Goal: Task Accomplishment & Management: Use online tool/utility

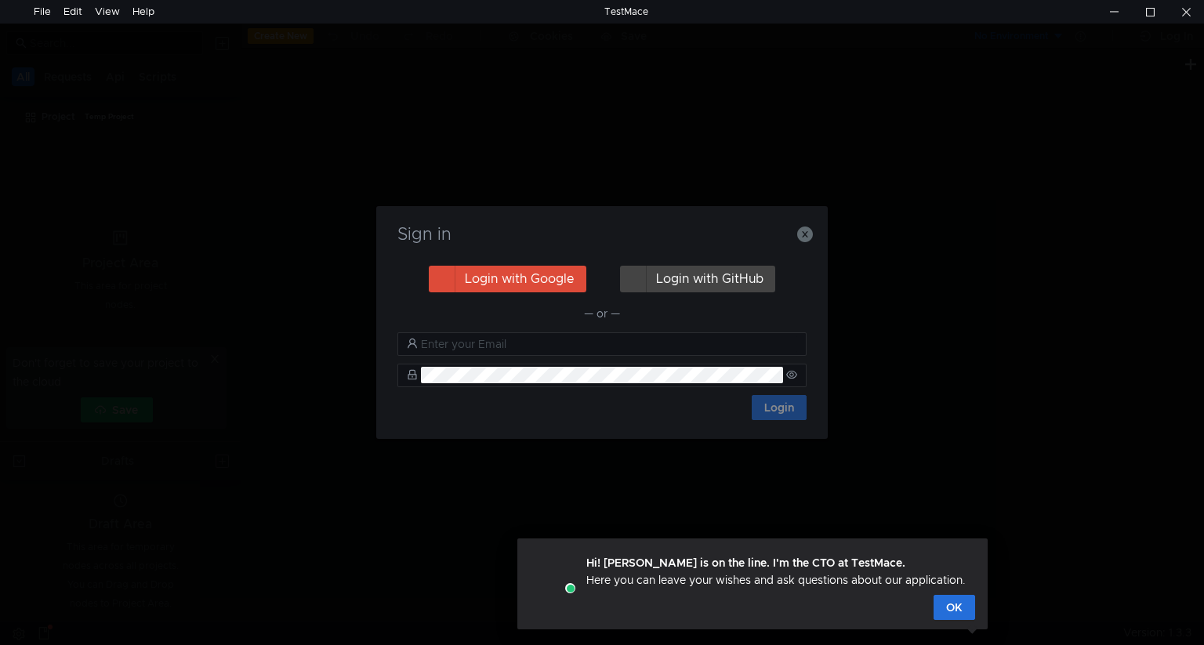
drag, startPoint x: 807, startPoint y: 238, endPoint x: 796, endPoint y: 260, distance: 24.5
click at [807, 238] on icon "button" at bounding box center [805, 235] width 16 height 16
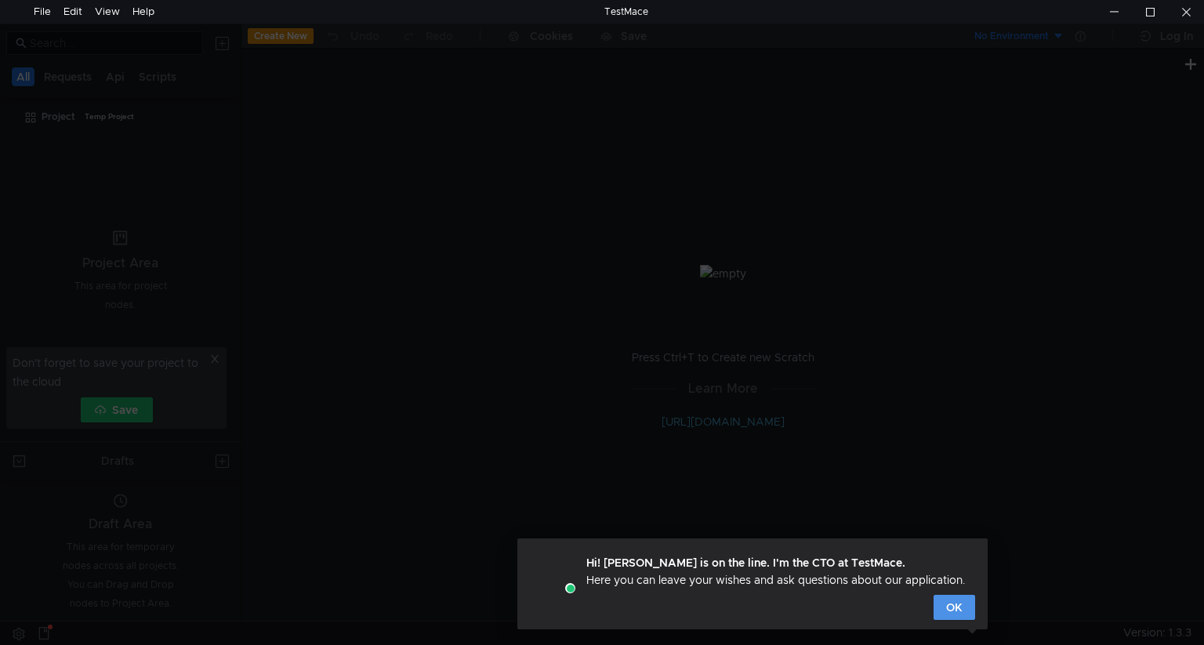
click at [952, 613] on button "OK" at bounding box center [955, 607] width 42 height 25
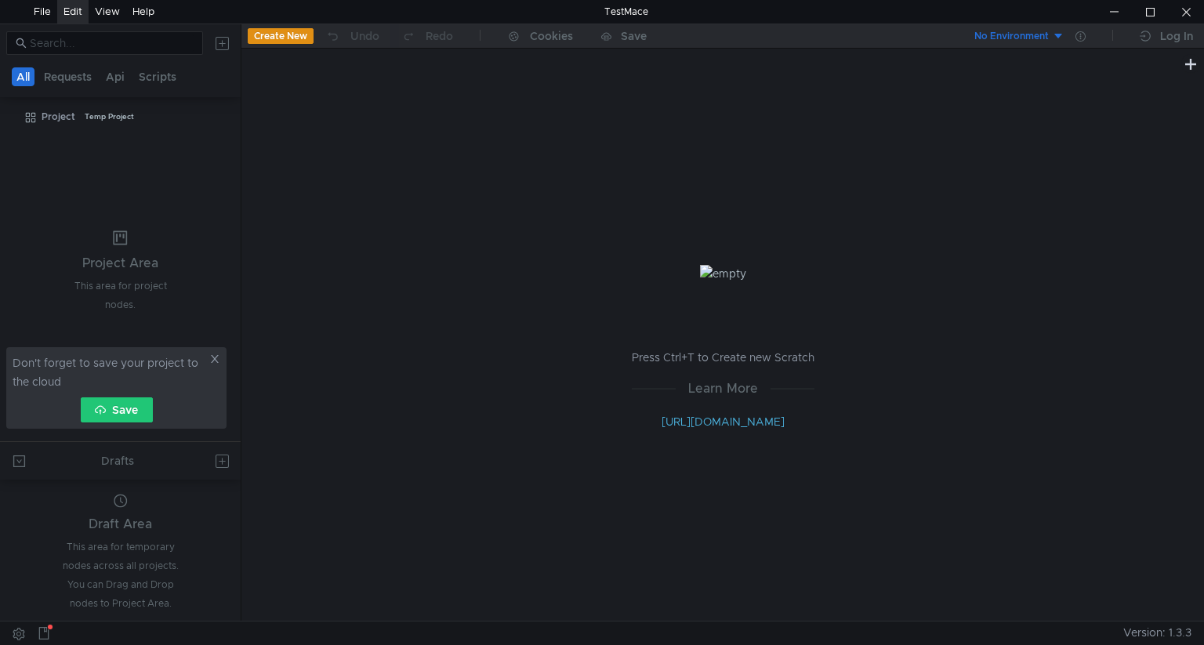
click at [65, 9] on div "Edit" at bounding box center [73, 12] width 19 height 24
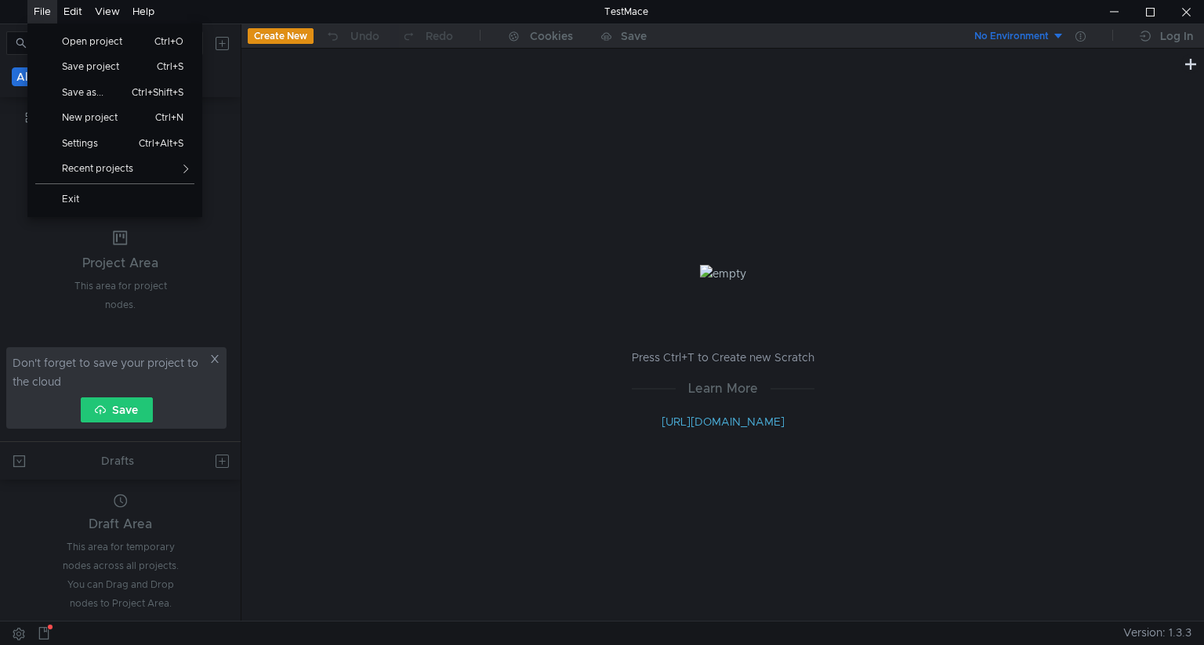
click at [210, 361] on icon at bounding box center [214, 359] width 11 height 11
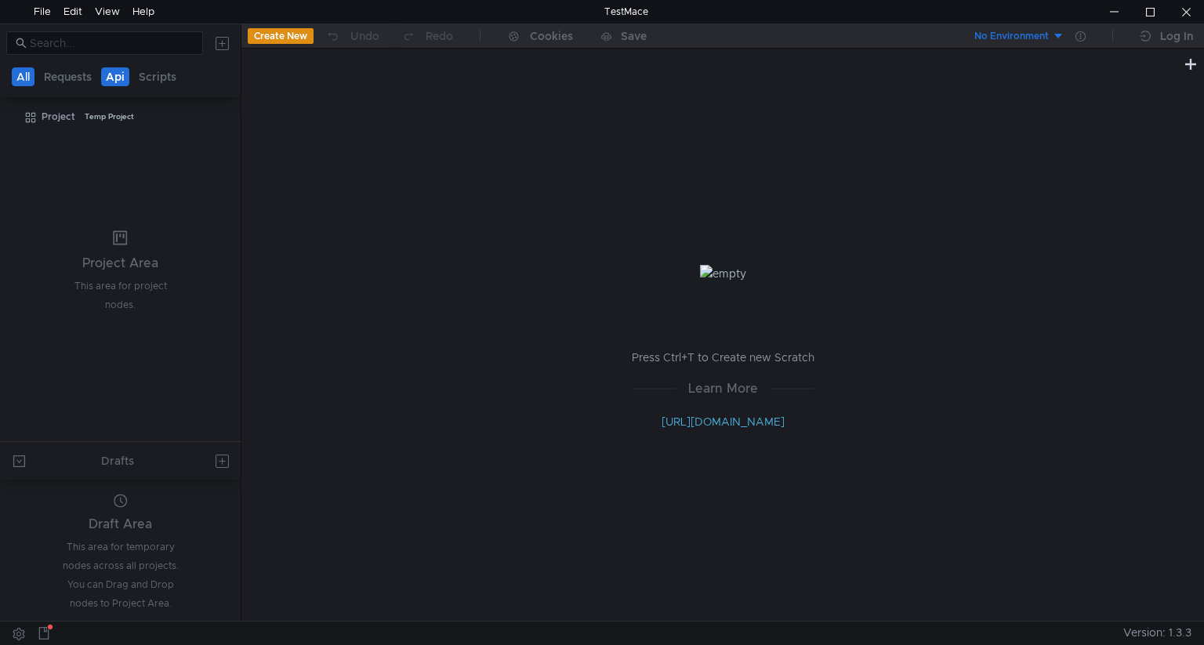
click at [119, 81] on button "Api" at bounding box center [115, 76] width 28 height 19
click at [735, 424] on link "http://docs.testmace.com" at bounding box center [723, 422] width 123 height 14
click at [1062, 38] on button "No Environment" at bounding box center [1010, 36] width 109 height 25
click at [963, 183] on div at bounding box center [602, 322] width 1204 height 645
click at [44, 15] on div "File" at bounding box center [42, 12] width 17 height 24
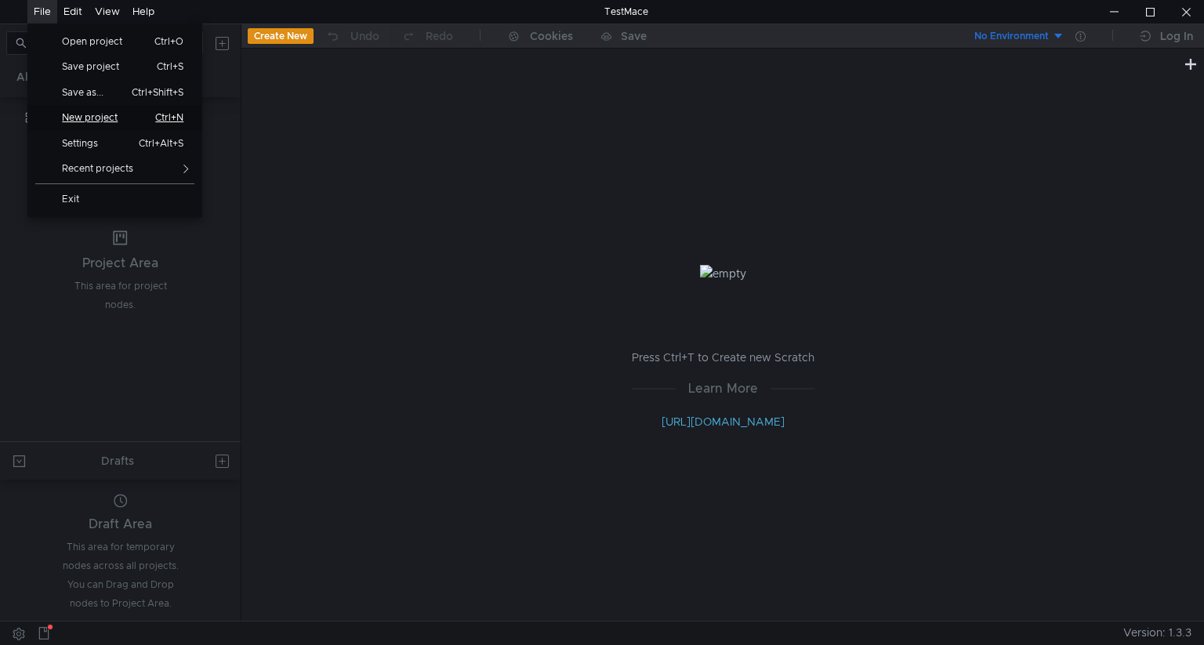
click at [86, 116] on span "New project" at bounding box center [96, 117] width 87 height 9
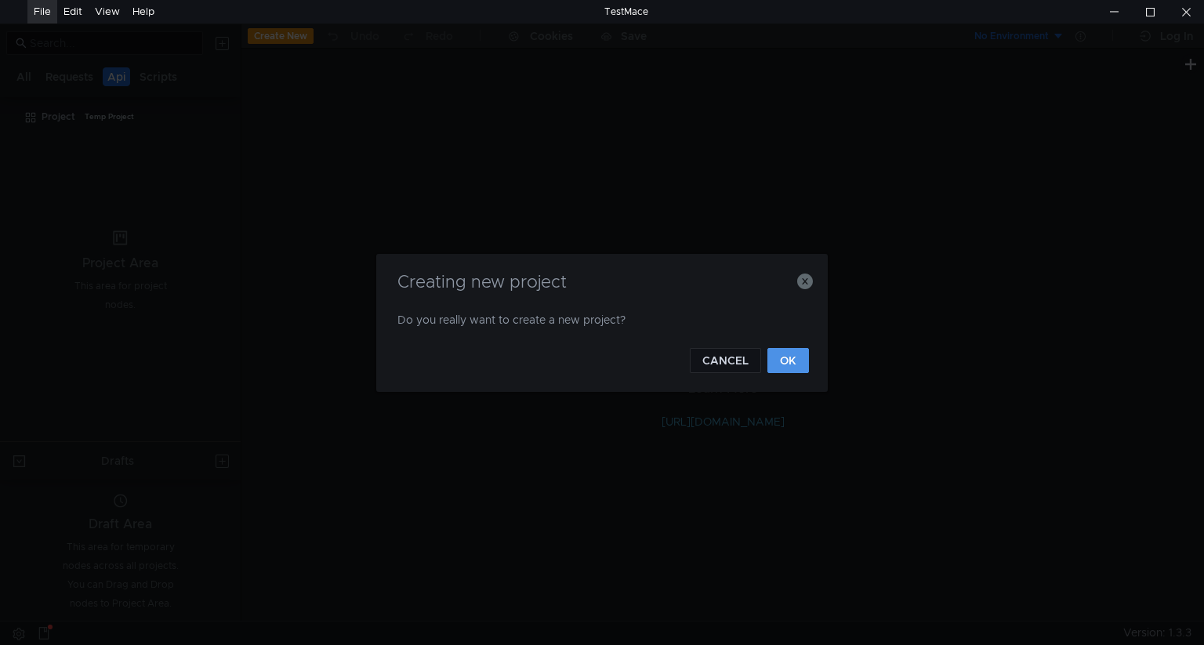
click at [786, 365] on button "OK" at bounding box center [789, 360] width 42 height 25
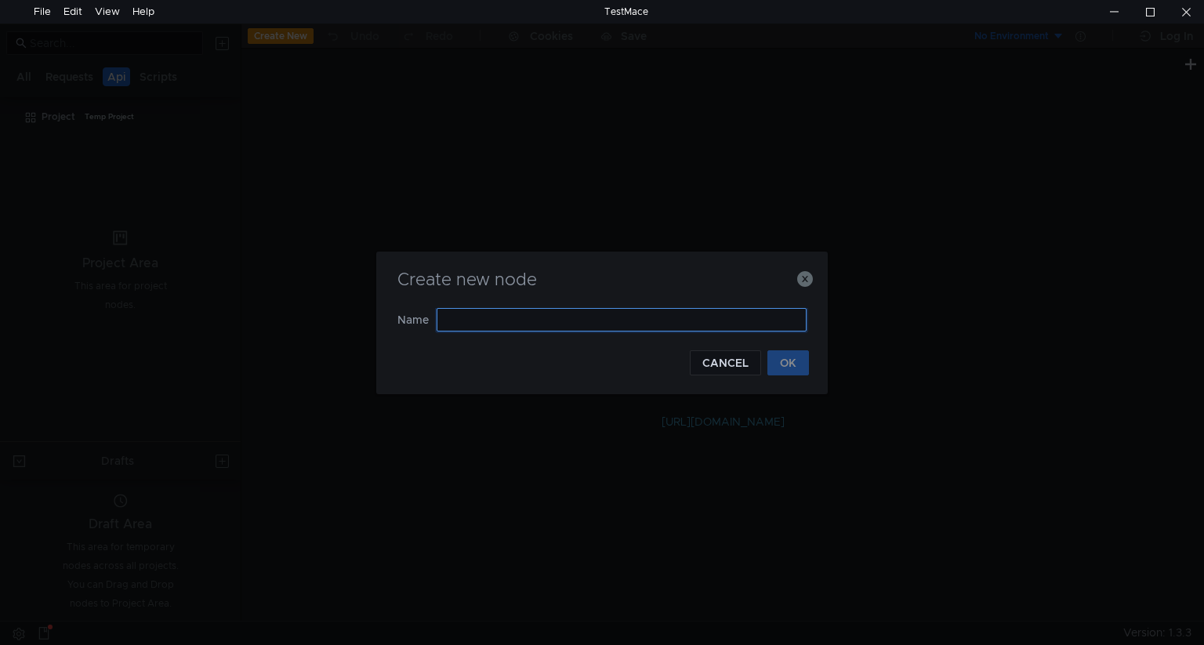
type input "Л"
type input "КЭАЗ"
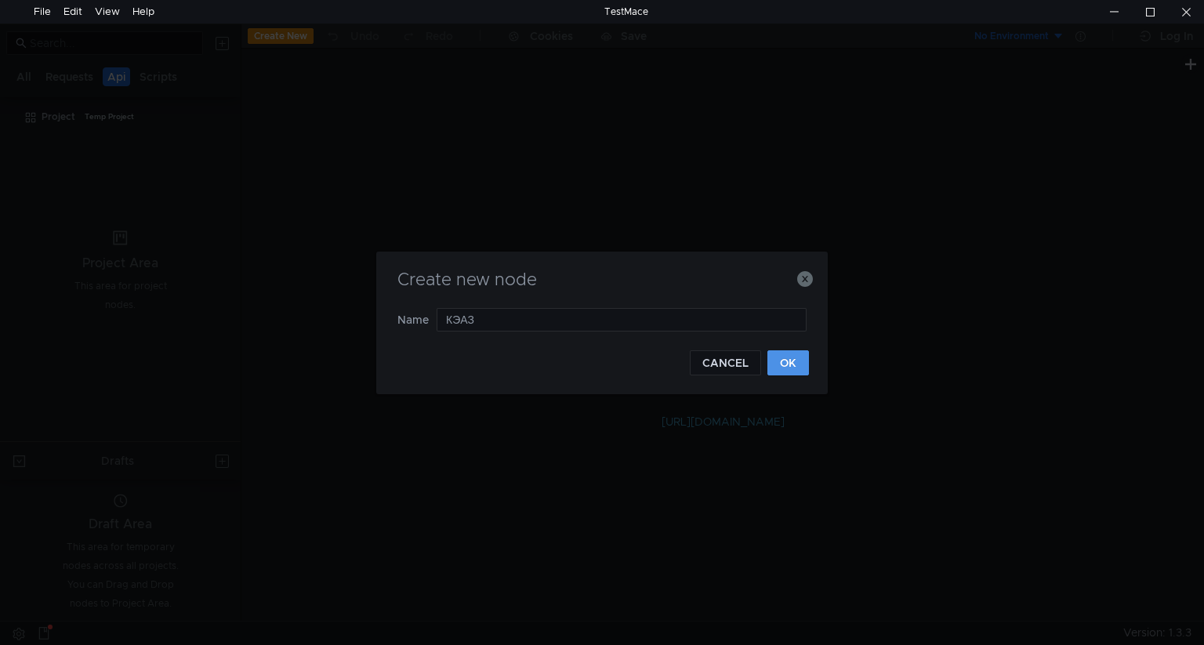
click at [783, 361] on button "OK" at bounding box center [789, 363] width 42 height 25
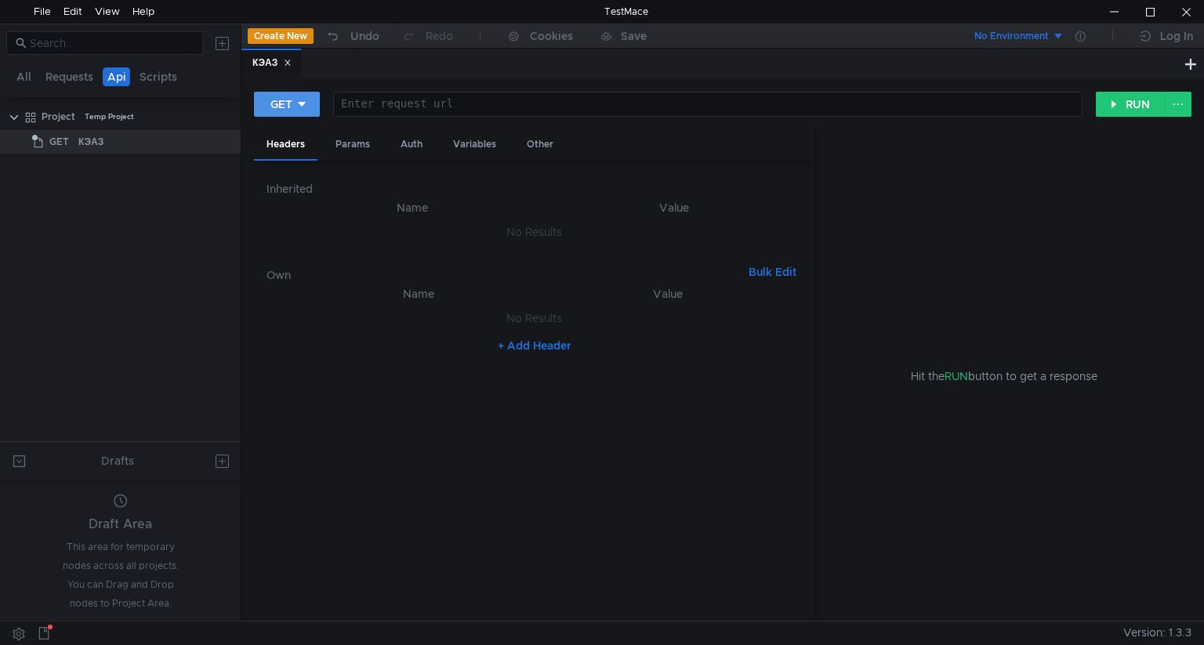
click at [311, 107] on button "GET" at bounding box center [287, 104] width 66 height 25
click at [287, 163] on li "POST" at bounding box center [288, 162] width 68 height 25
click at [428, 209] on th "Name" at bounding box center [412, 207] width 267 height 19
click at [292, 187] on h6 "Inherited" at bounding box center [535, 189] width 536 height 19
click at [540, 344] on button "+ Add Header" at bounding box center [535, 345] width 86 height 19
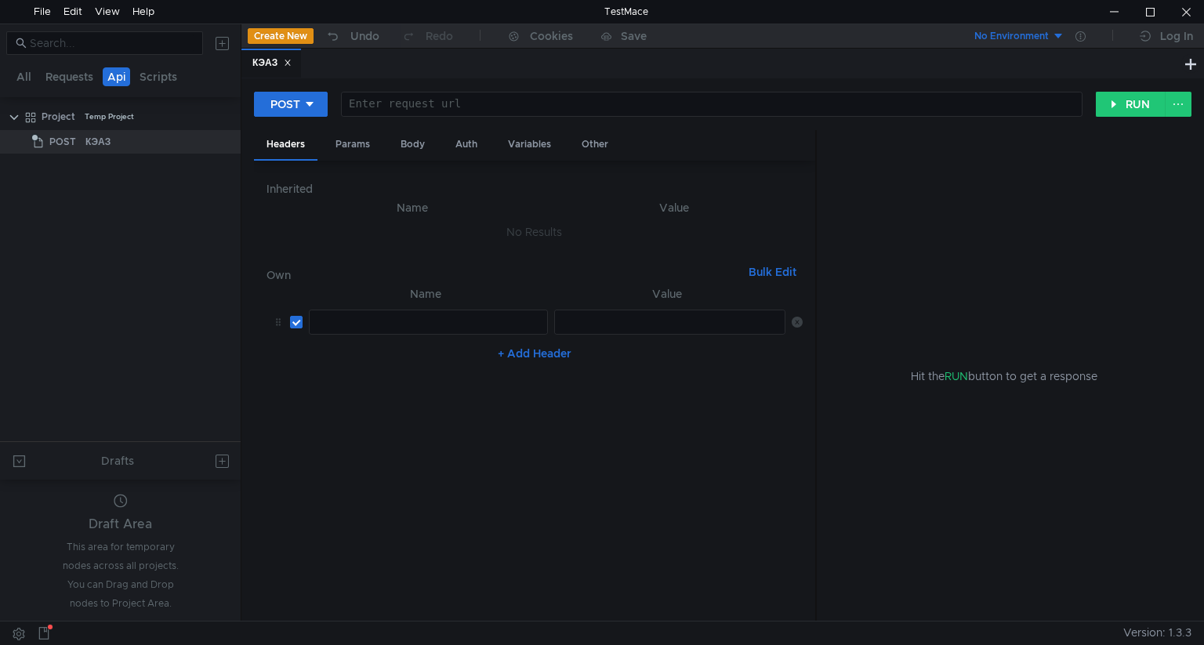
click at [380, 318] on div at bounding box center [427, 335] width 238 height 38
paste textarea "Hash"
type textarea "Hash"
click at [607, 323] on div at bounding box center [669, 335] width 231 height 38
paste textarea "0ft0l8iegr3sw8ksg04ks4go000w04o8"
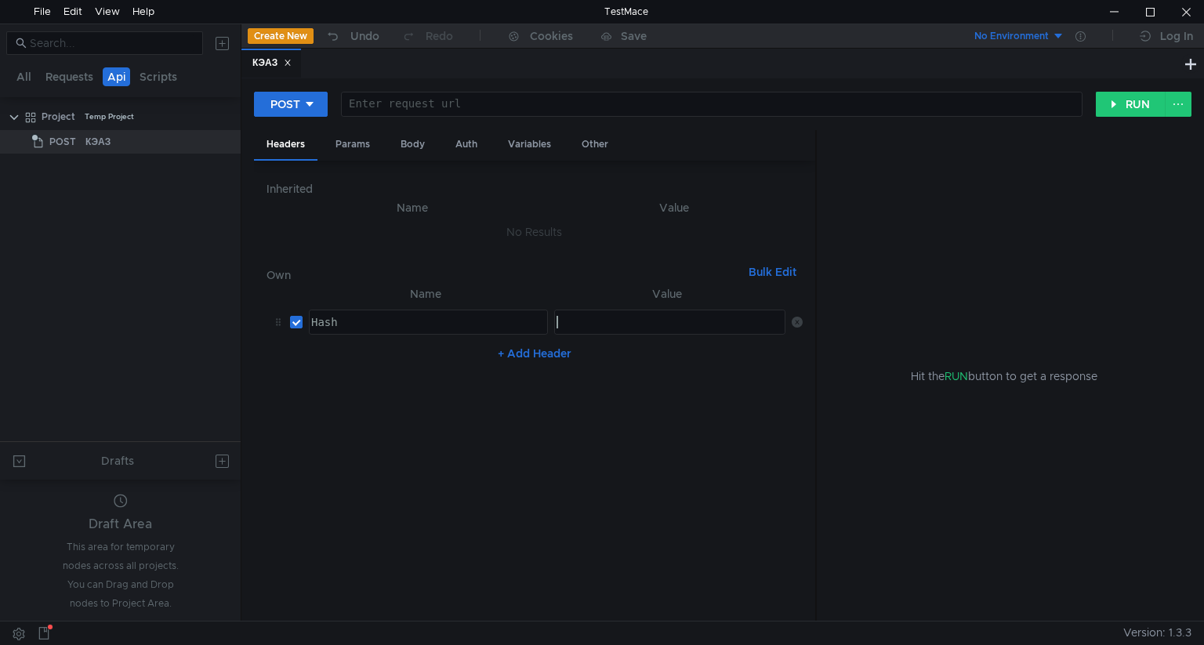
type textarea "0ft0l8iegr3sw8ksg04ks4go000w04o8"
click at [537, 354] on button "+ Add Header" at bounding box center [535, 353] width 86 height 19
click at [523, 103] on div at bounding box center [710, 117] width 740 height 38
paste textarea "[URL][DOMAIN_NAME]"
type textarea "[URL][DOMAIN_NAME]"
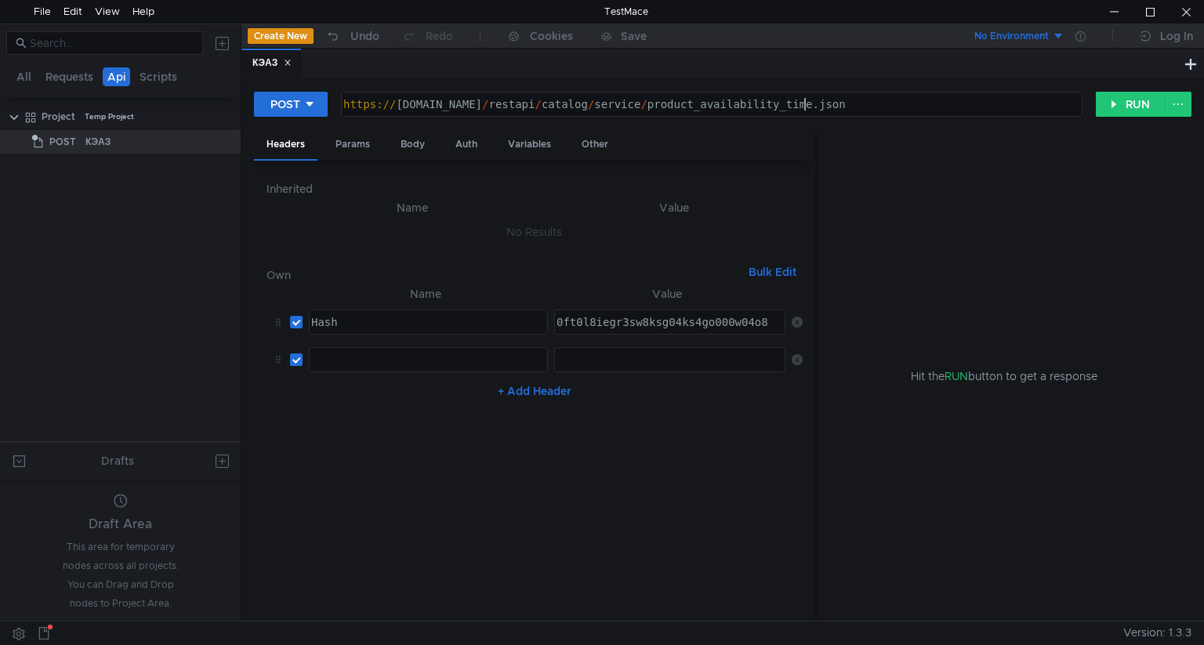
click at [392, 365] on div at bounding box center [427, 373] width 238 height 38
paste textarea "Content-Type"
type textarea "Content-Type"
click at [607, 355] on div at bounding box center [669, 373] width 231 height 38
paste textarea "application/json"
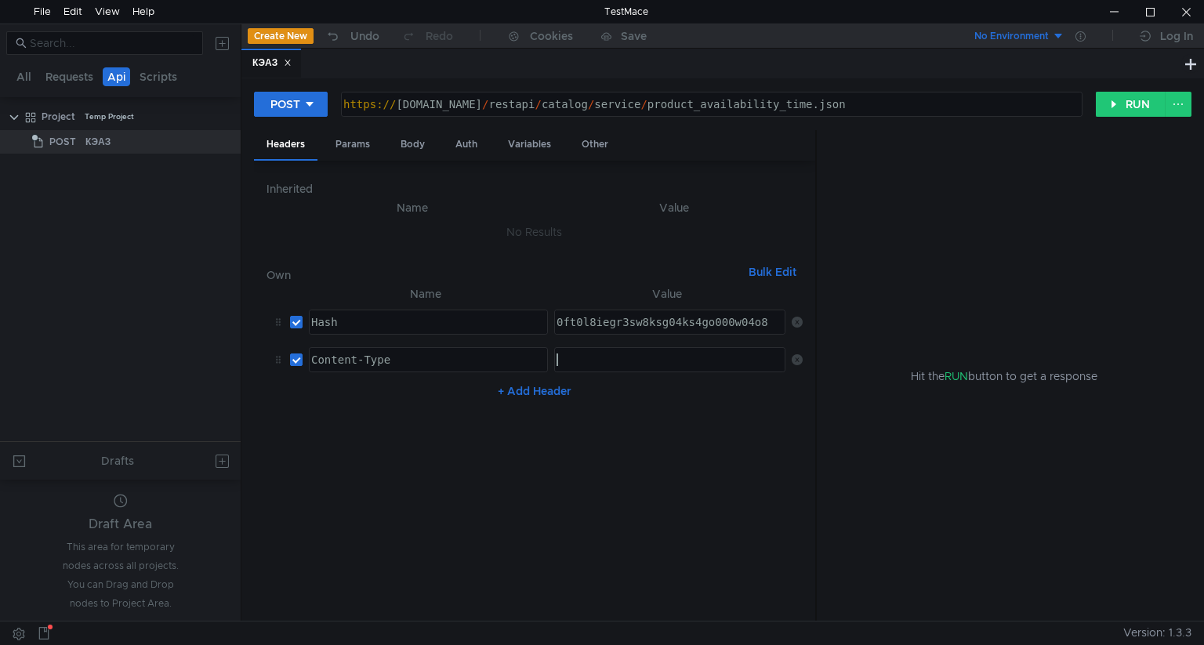
type textarea "application/json"
click at [415, 148] on div "Body" at bounding box center [412, 144] width 49 height 29
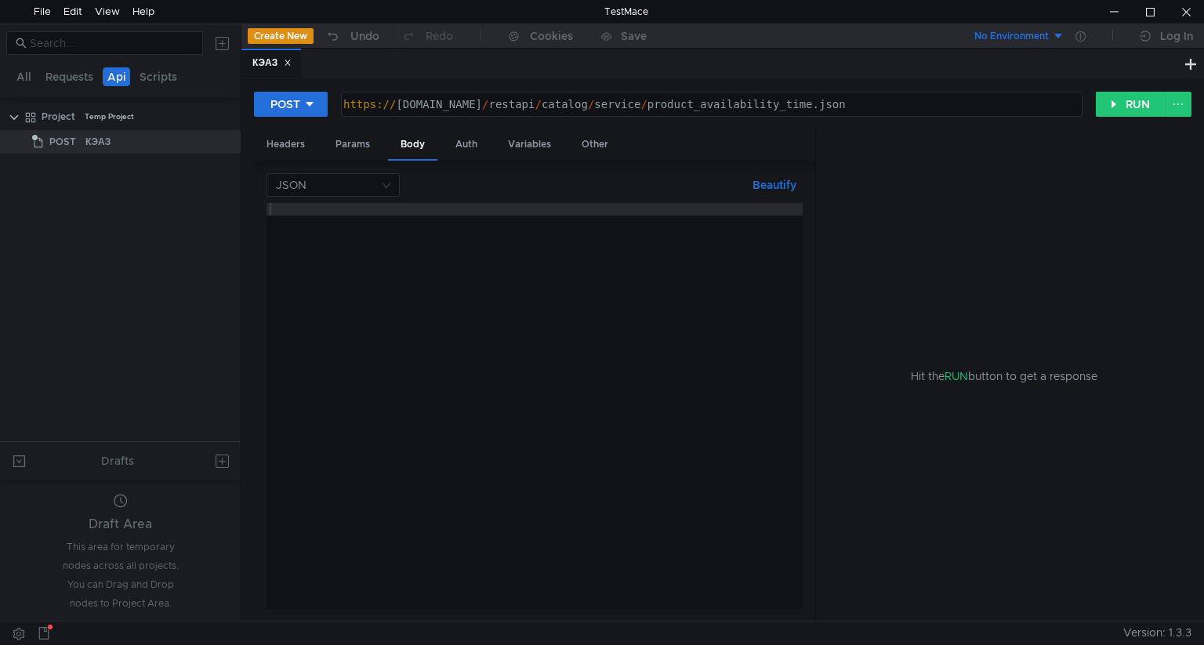
click at [332, 267] on div at bounding box center [535, 418] width 536 height 431
paste textarea "{ "warehouse_id": 2, "products": [{ "product_id": 367537, "quantity": 8, "produ…"
click at [356, 213] on div "{ "warehouse_id" : 2 , "products" : [{ "product_id" : 367537 , "quantity" : 8 ,…" at bounding box center [299, 418] width 1008 height 431
click at [775, 185] on button "Beautify" at bounding box center [775, 185] width 56 height 19
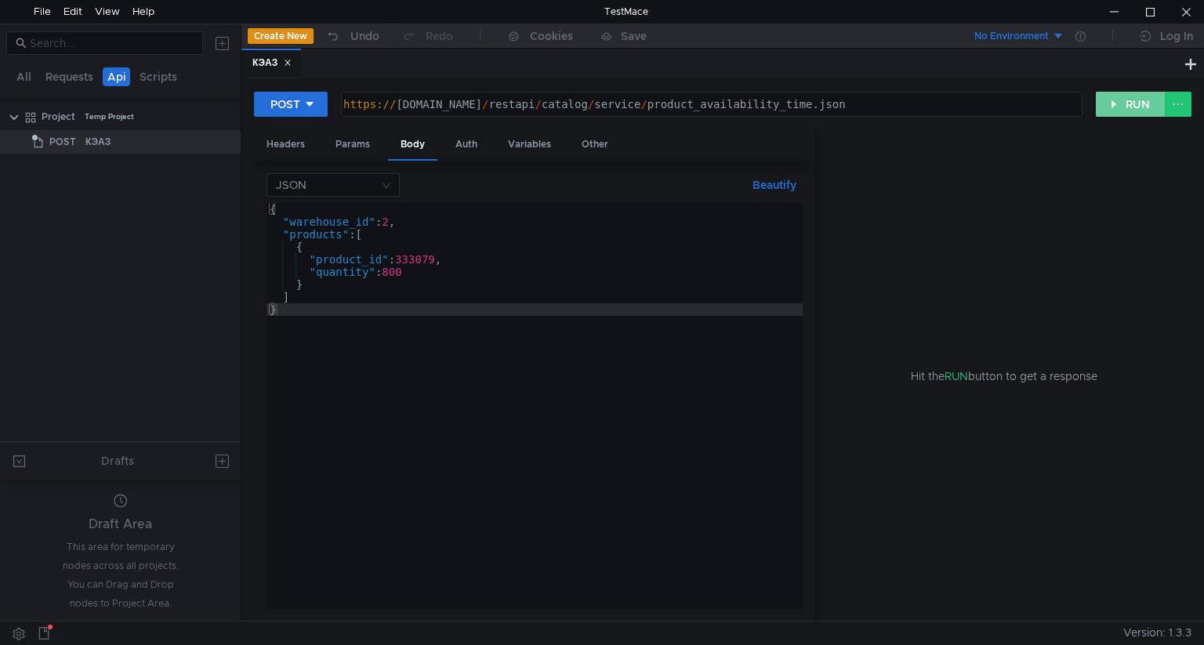
click at [1135, 105] on button "RUN" at bounding box center [1131, 104] width 70 height 25
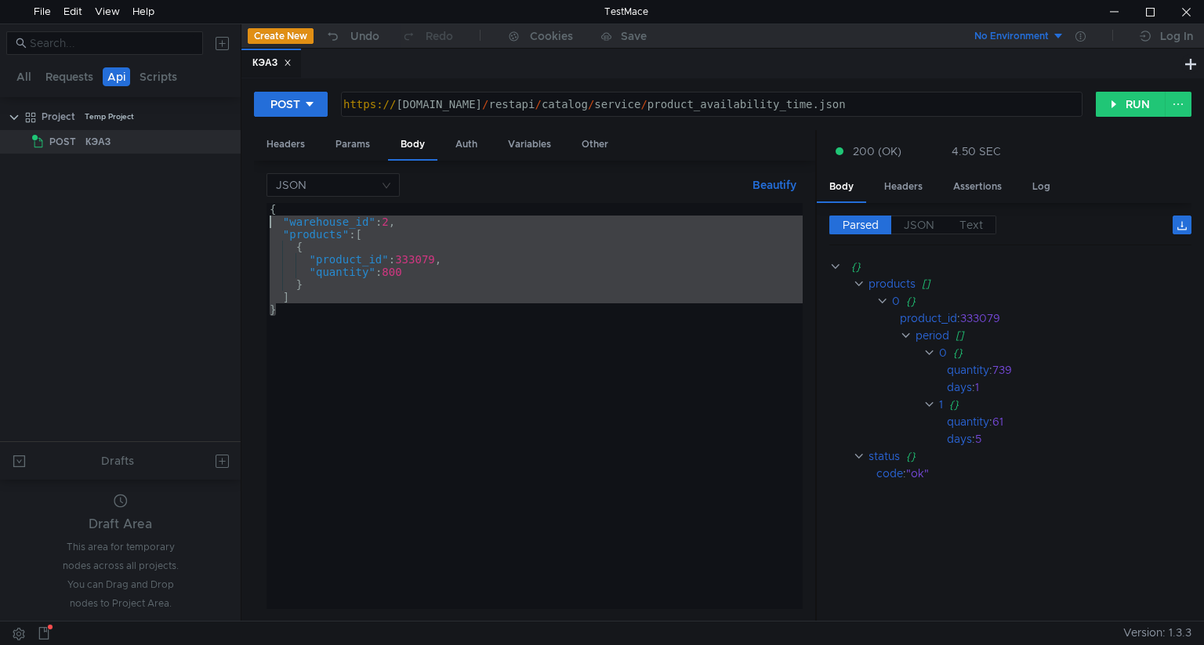
drag, startPoint x: 288, startPoint y: 310, endPoint x: 249, endPoint y: 225, distance: 93.0
click at [249, 225] on div "POST https://keaz.ru/restapi/catalog/service/product_availability_time.json htt…" at bounding box center [723, 349] width 963 height 543
type textarea ""warehouse_id": 2, "products": ["
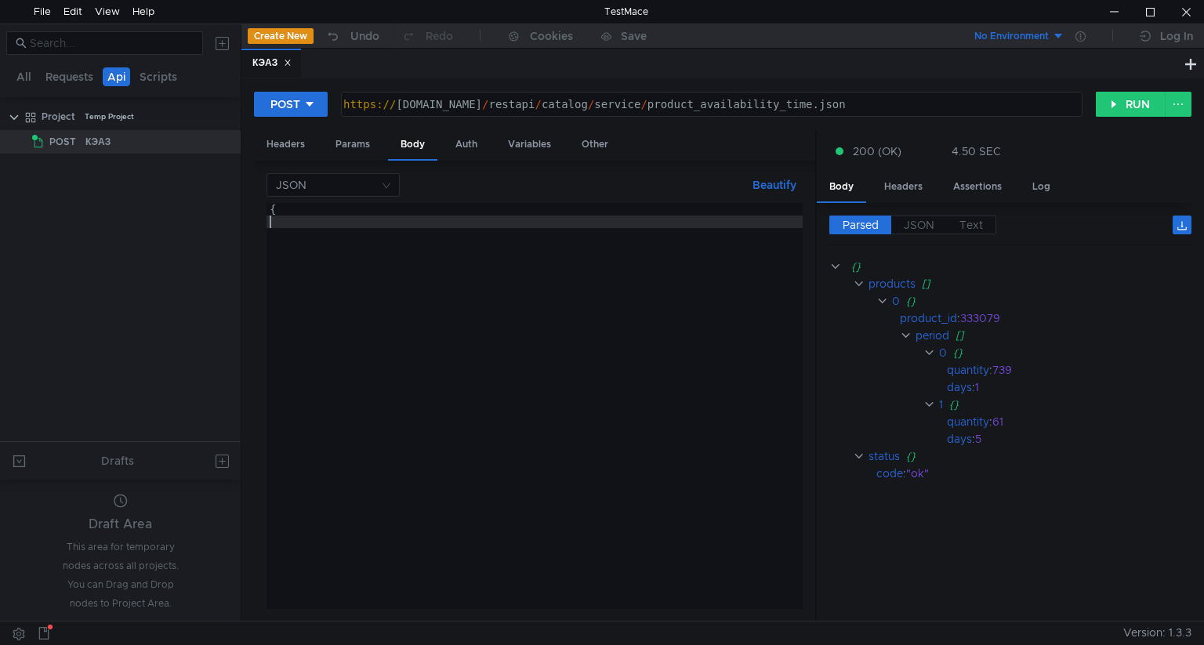
type textarea "{"
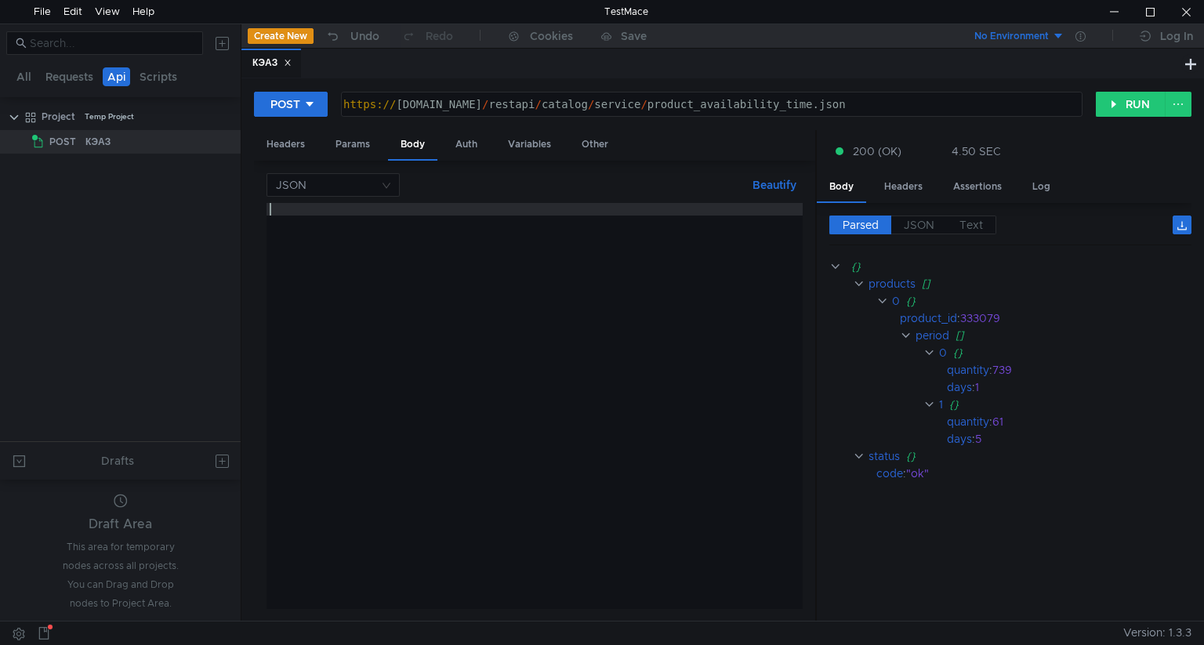
paste textarea "{ "warehouse_id": 2, "products": [{ "product_id": 367537, "quantity": 8, "produ…"
type textarea "{ "warehouse_id": 2, "products": [{ "product_id": 367537, "quantity": 8, "produ…"
click at [778, 185] on button "Beautify" at bounding box center [775, 185] width 56 height 19
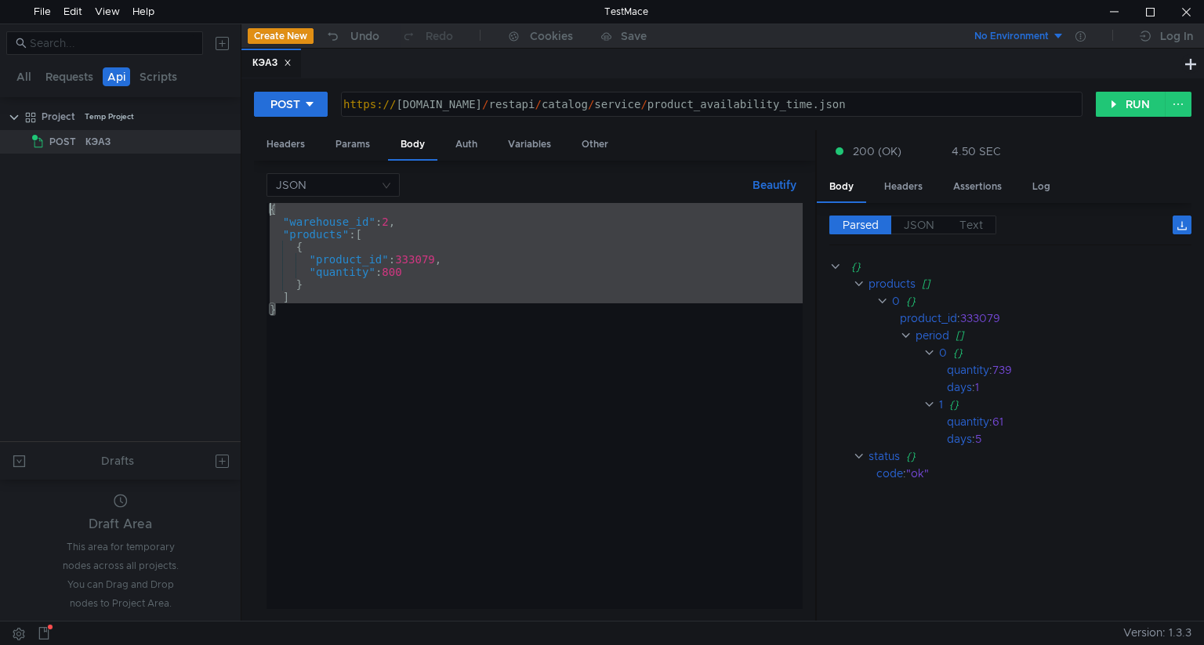
drag, startPoint x: 284, startPoint y: 312, endPoint x: 232, endPoint y: 210, distance: 114.3
click at [232, 210] on as-split "All Requests Api Scripts Project Temp Project POST КЭАЗ Drafts Draft Area This …" at bounding box center [602, 323] width 1204 height 598
paste textarea "{ "warehouse_id": 2, "products": [{ "product_id": 367537, "quantity": 8, "produ…"
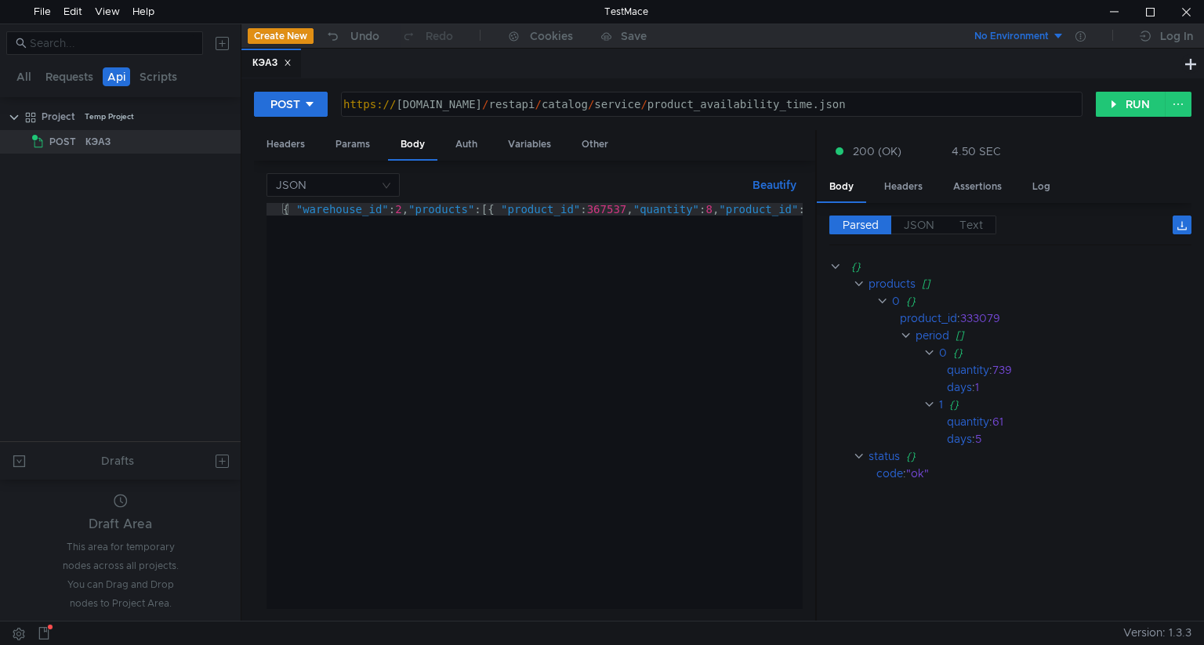
scroll to position [0, 31]
click at [727, 209] on div "{ "warehouse_id" : 2 , "products" : [{ "product_id" : 367537 , "quantity" : 8 ,…" at bounding box center [739, 415] width 1008 height 425
click at [686, 208] on div "{ "warehouse_id" : 2 , "products" : [{ "product_id" : 367537 , "quantity" : 8 }…" at bounding box center [447, 415] width 1020 height 425
click at [681, 205] on div "{ "warehouse_id" : 2 , "products" : [{ "product_id" : 367537 , "quantity" : 8 }…" at bounding box center [447, 415] width 1020 height 425
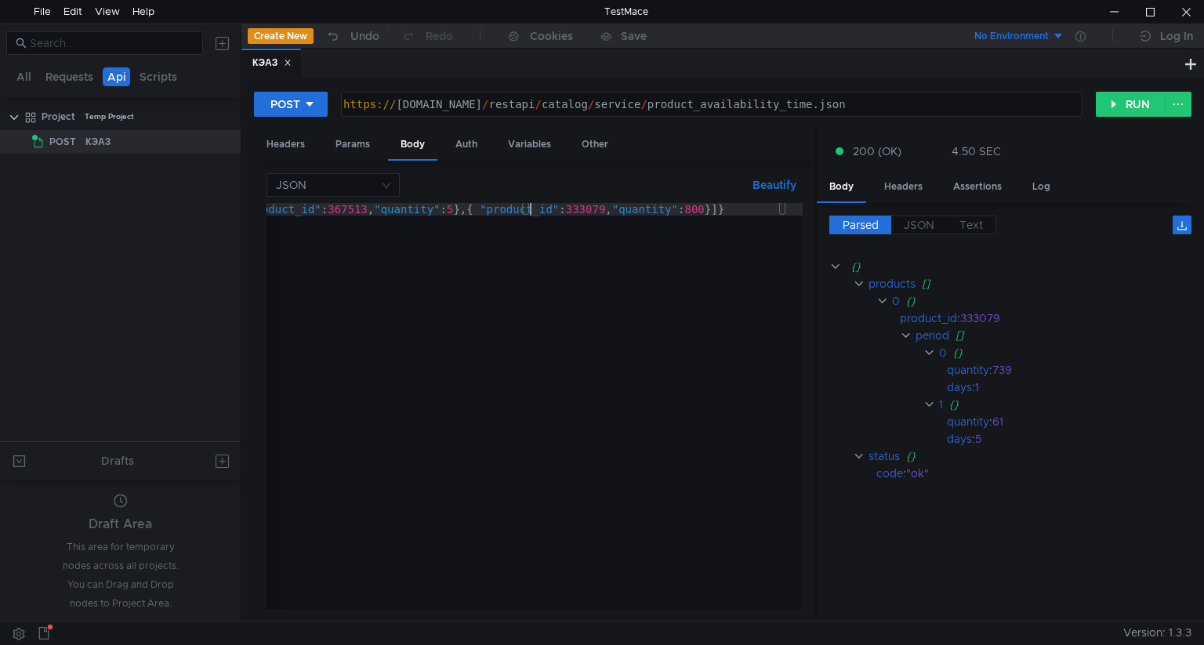
scroll to position [0, 497]
type textarea "{ "warehouse_id": 2, "products": [{ "product_id": 367537, "quantity": 8},{ "pro…"
click at [774, 184] on button "Beautify" at bounding box center [775, 185] width 56 height 19
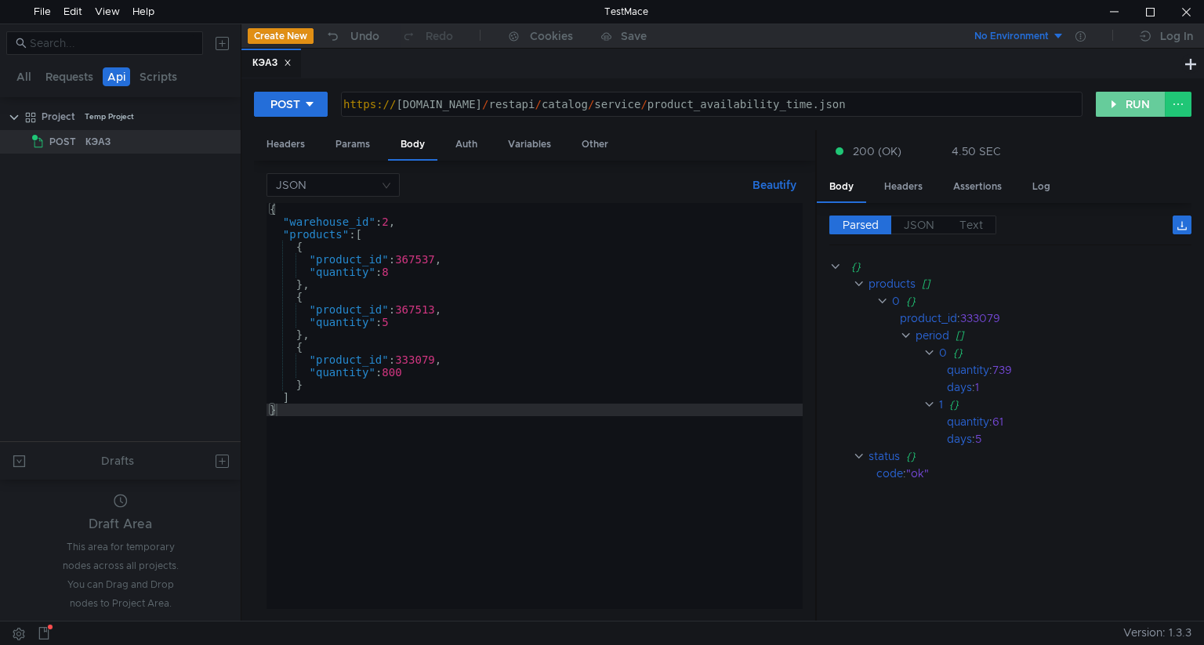
click at [1128, 102] on button "RUN" at bounding box center [1131, 104] width 70 height 25
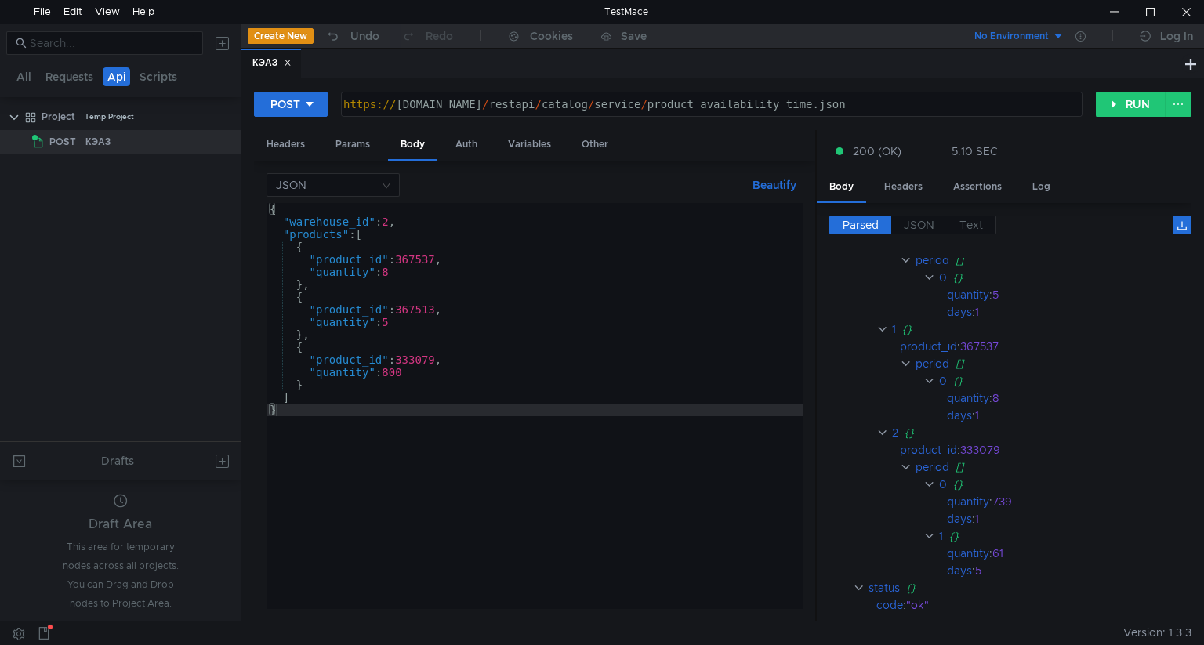
scroll to position [74, 0]
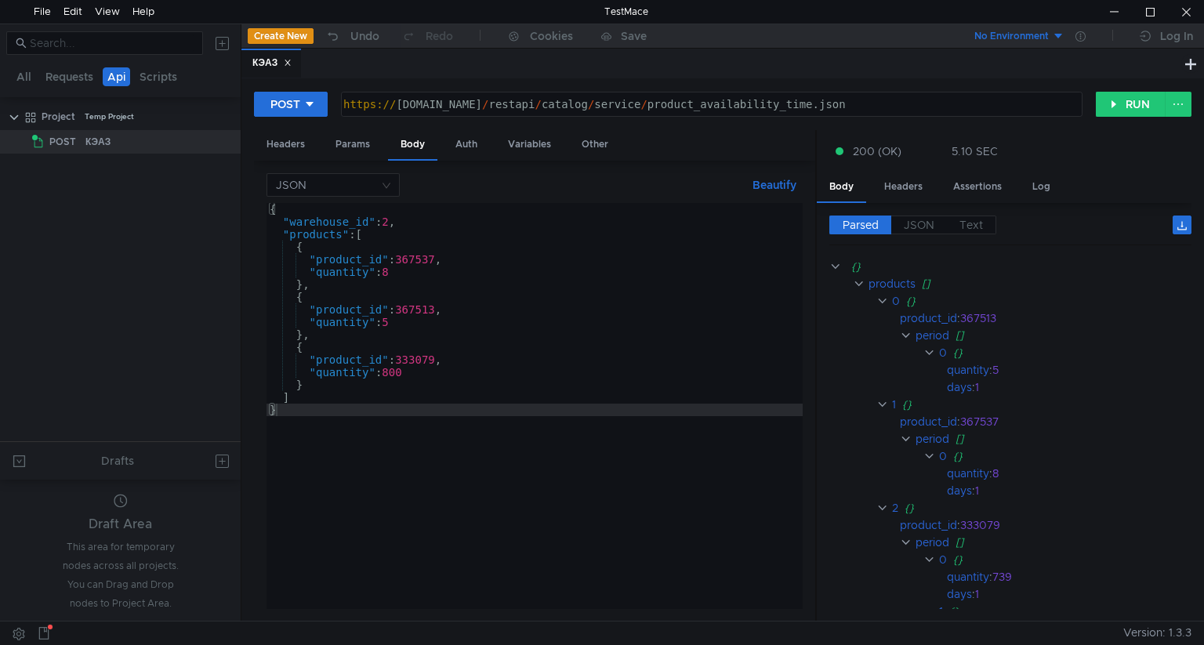
scroll to position [74, 0]
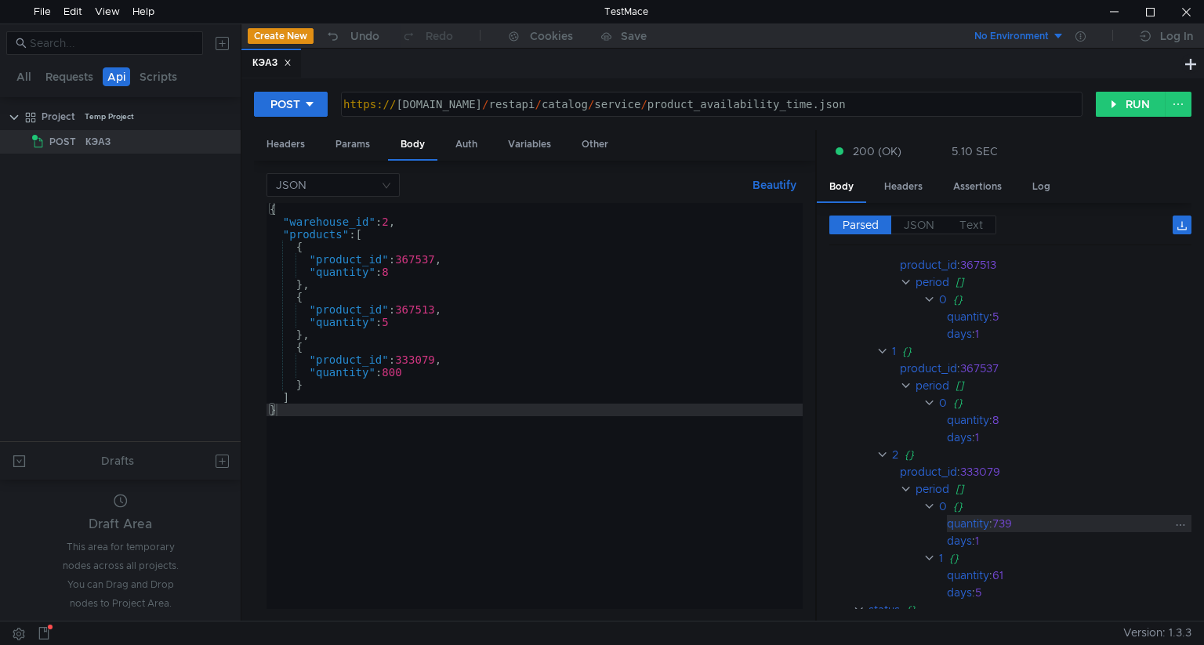
scroll to position [118, 0]
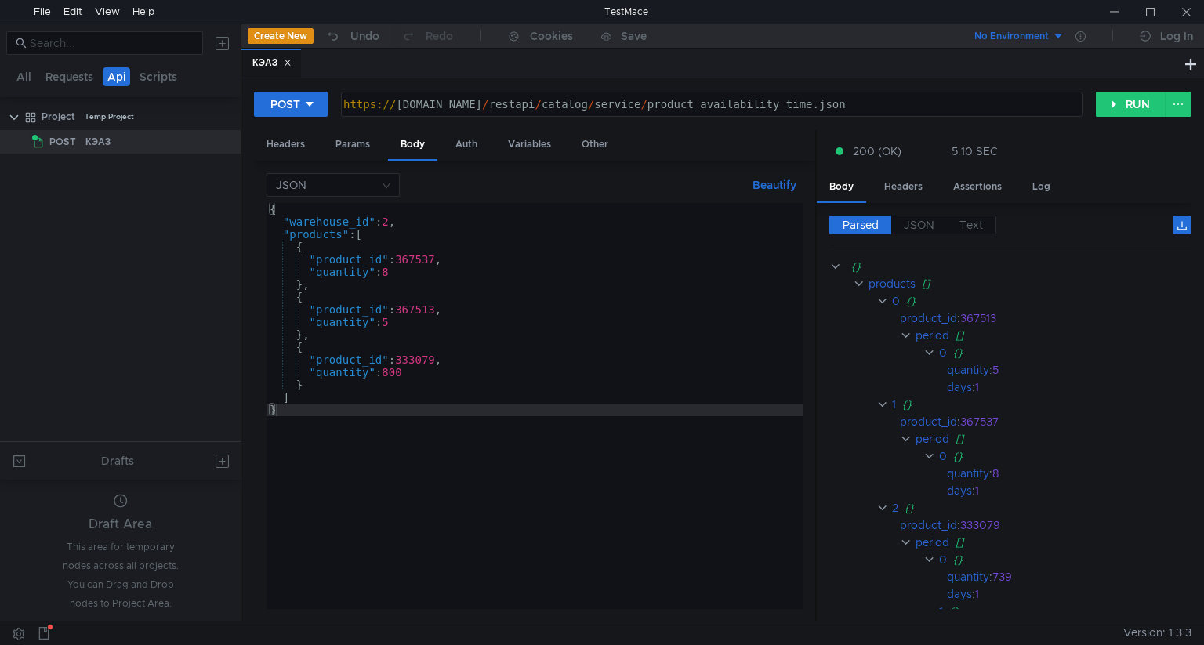
scroll to position [118, 0]
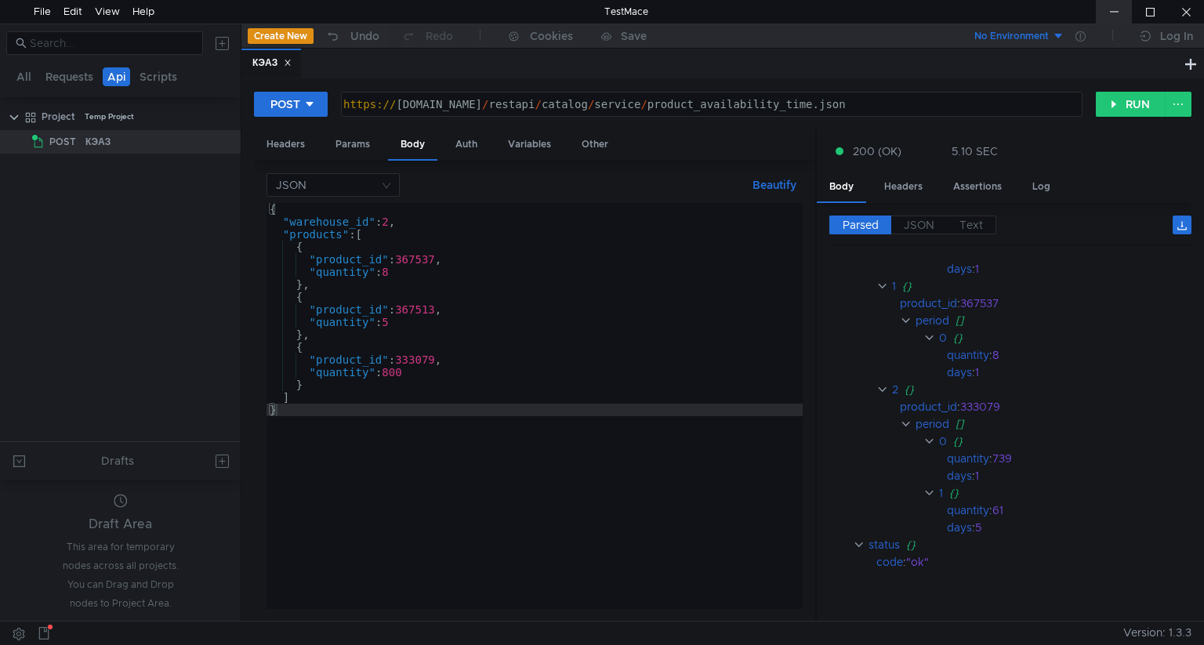
click at [1114, 16] on div at bounding box center [1114, 12] width 36 height 24
click at [1120, 13] on div at bounding box center [1114, 12] width 36 height 24
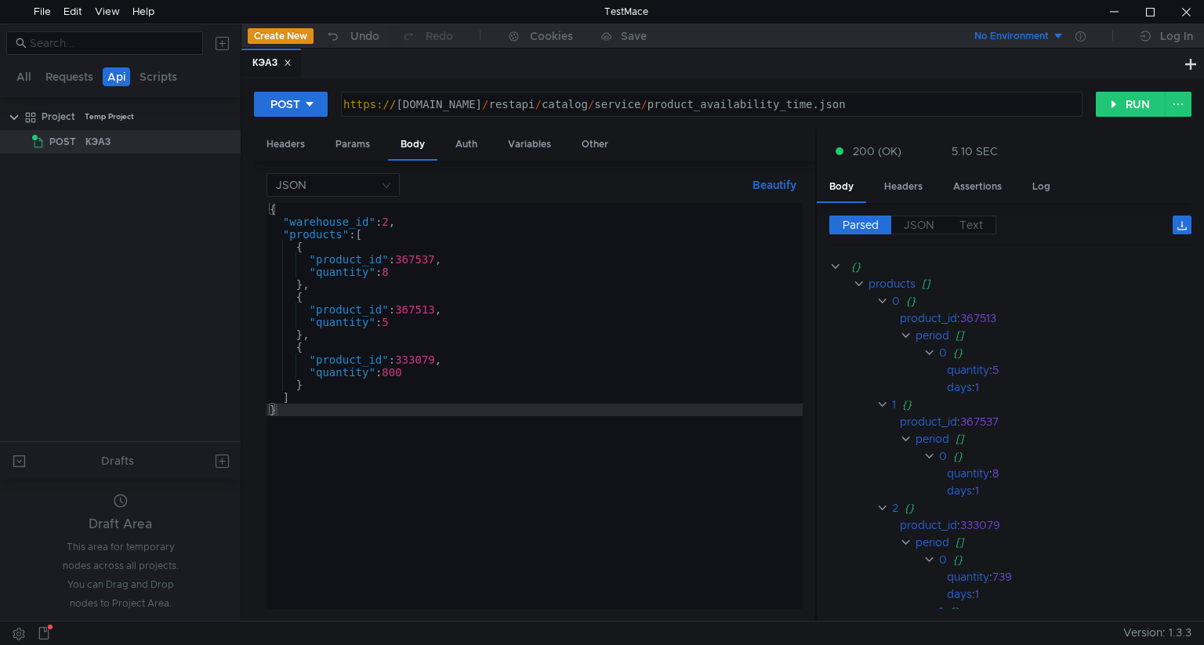
scroll to position [118, 0]
